Goal: Task Accomplishment & Management: Use online tool/utility

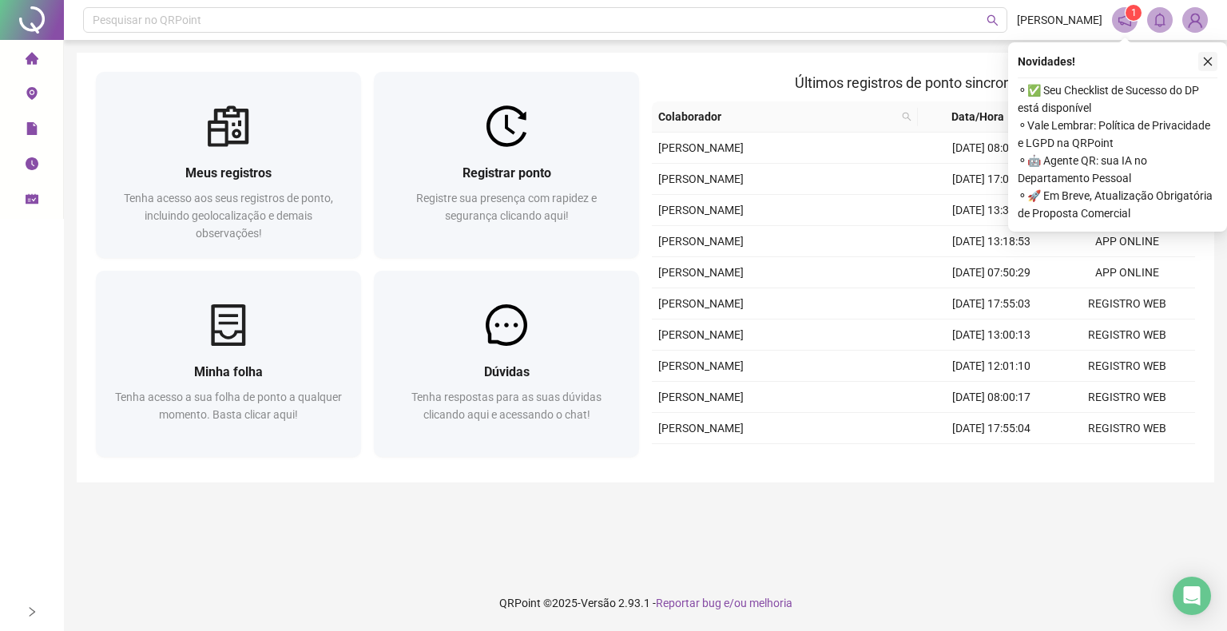
click at [1207, 59] on icon "close" at bounding box center [1207, 61] width 11 height 11
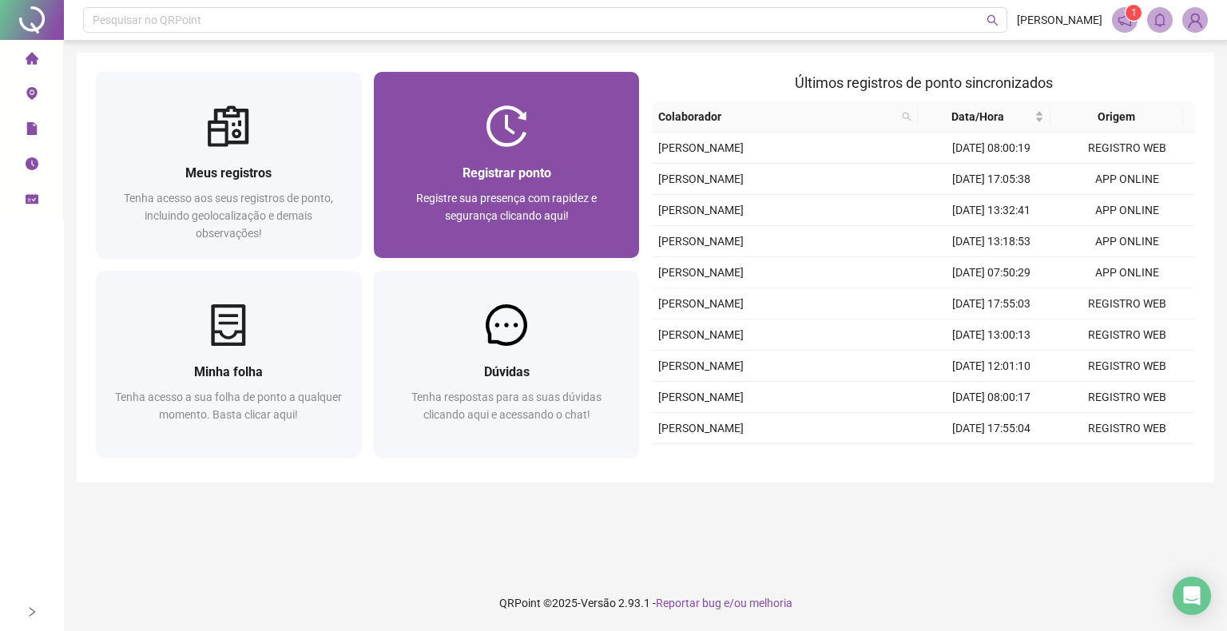
click at [610, 161] on div "Registrar ponto Registre sua presença com rapidez e segurança clicando aqui!" at bounding box center [506, 202] width 265 height 111
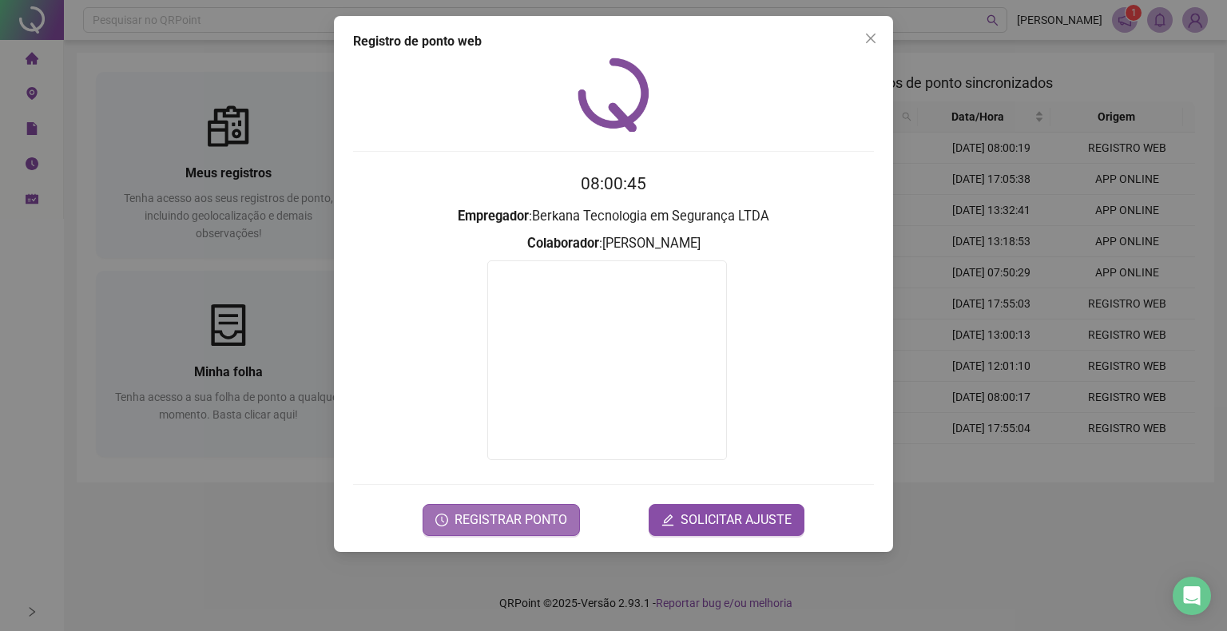
click at [514, 513] on span "REGISTRAR PONTO" at bounding box center [511, 519] width 113 height 19
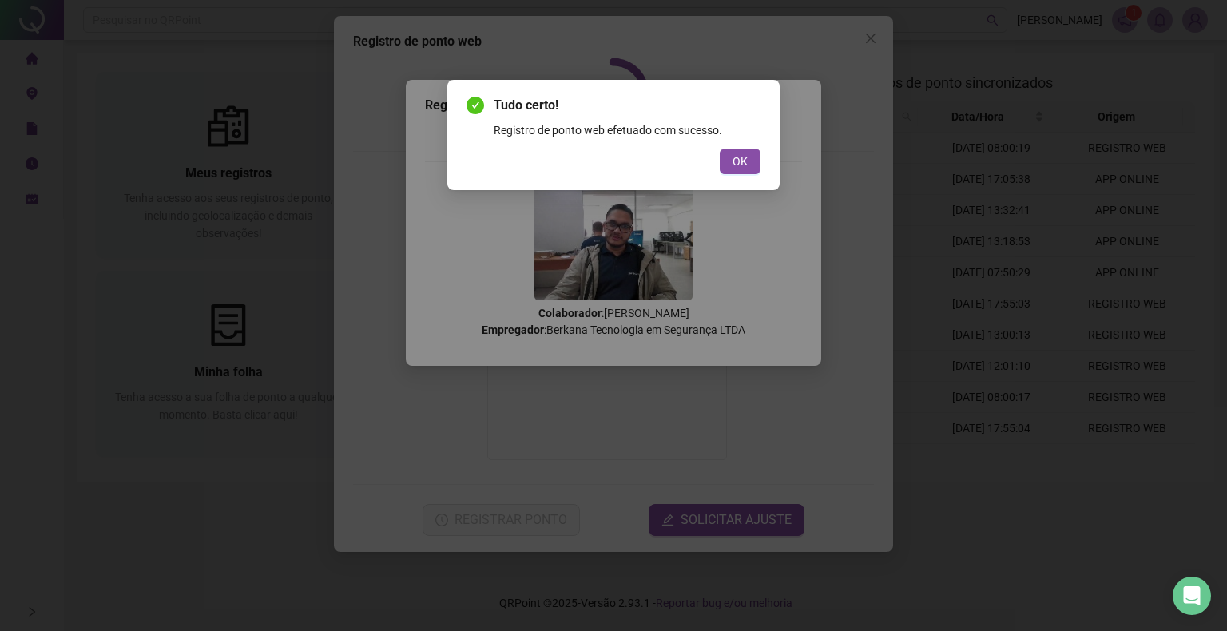
click at [745, 145] on div "Tudo certo! Registro de ponto web efetuado com sucesso. OK" at bounding box center [614, 135] width 294 height 78
click at [748, 158] on button "OK" at bounding box center [740, 162] width 41 height 26
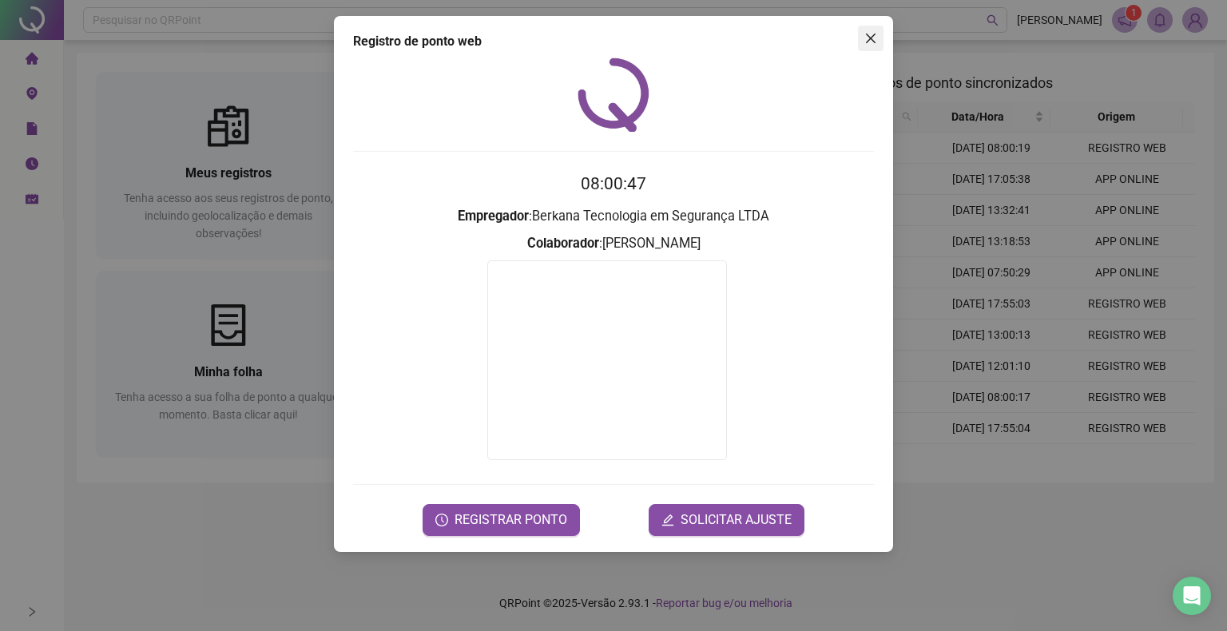
click at [876, 42] on icon "close" at bounding box center [870, 38] width 13 height 13
